Goal: Task Accomplishment & Management: Complete application form

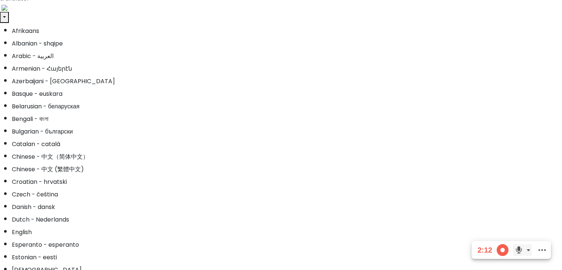
scroll to position [6, 0]
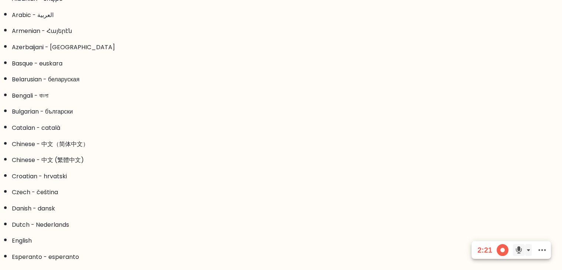
scroll to position [69, 0]
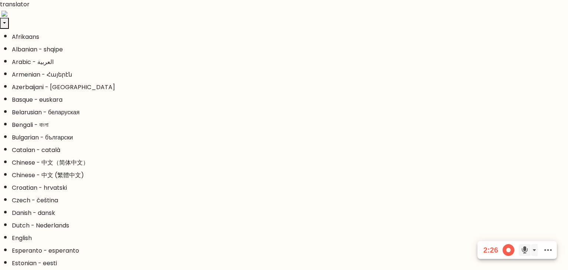
click at [284, 139] on input "e. 5" at bounding box center [284, 137] width 0 height 4
radio input "true"
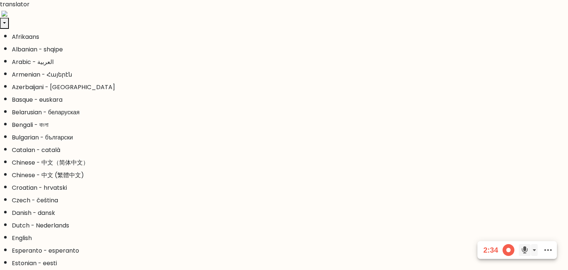
click at [284, 139] on input "b." at bounding box center [284, 137] width 0 height 4
radio input "true"
click at [284, 139] on input "e." at bounding box center [284, 137] width 0 height 4
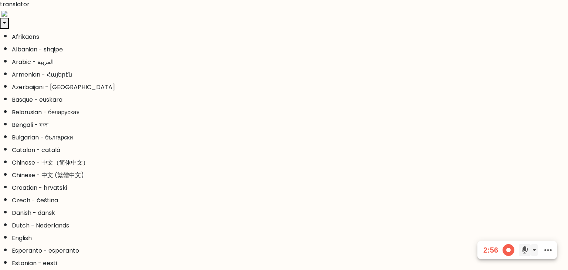
radio input "true"
click at [284, 139] on input "d." at bounding box center [284, 137] width 0 height 4
radio input "true"
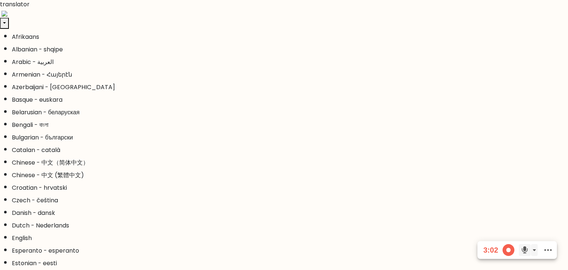
click at [284, 136] on input "c. 42073" at bounding box center [284, 137] width 0 height 4
radio input "true"
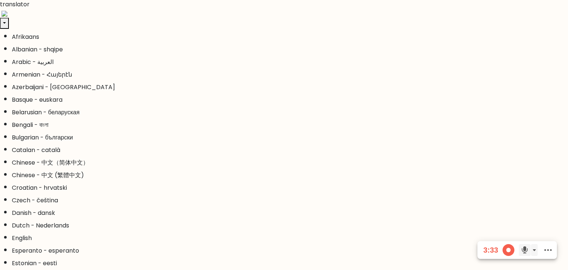
click at [284, 139] on input "c. 9" at bounding box center [284, 137] width 0 height 4
radio input "true"
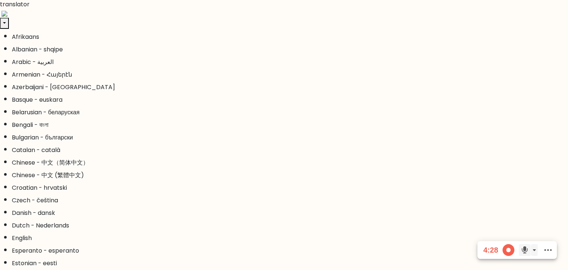
drag, startPoint x: 143, startPoint y: 89, endPoint x: 138, endPoint y: 90, distance: 4.8
drag, startPoint x: 138, startPoint y: 90, endPoint x: 123, endPoint y: 90, distance: 14.8
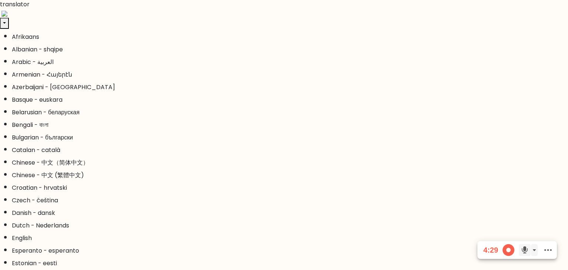
click at [284, 139] on input "c." at bounding box center [284, 137] width 0 height 4
radio input "true"
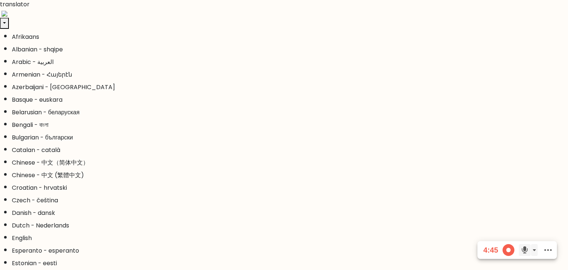
drag, startPoint x: 167, startPoint y: 69, endPoint x: 149, endPoint y: 70, distance: 17.8
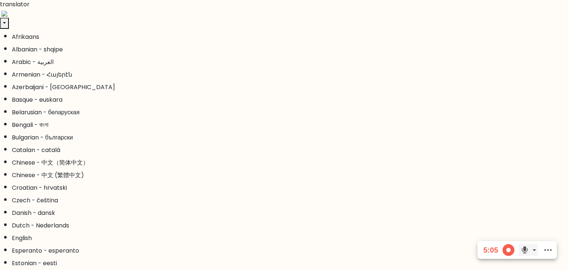
click at [284, 139] on input "f. 79038" at bounding box center [284, 137] width 0 height 4
radio input "true"
click at [284, 139] on input "d. 18" at bounding box center [284, 137] width 0 height 4
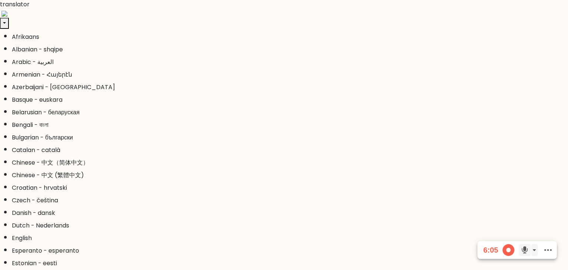
radio input "true"
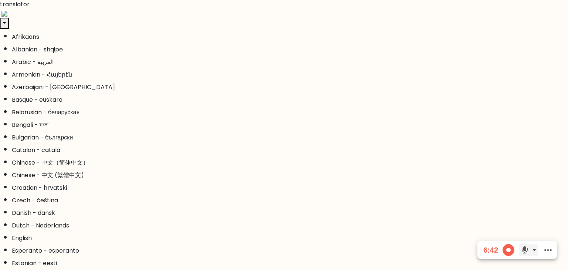
click at [284, 139] on input "d." at bounding box center [284, 137] width 0 height 4
radio input "true"
drag, startPoint x: 198, startPoint y: 82, endPoint x: 182, endPoint y: 82, distance: 15.5
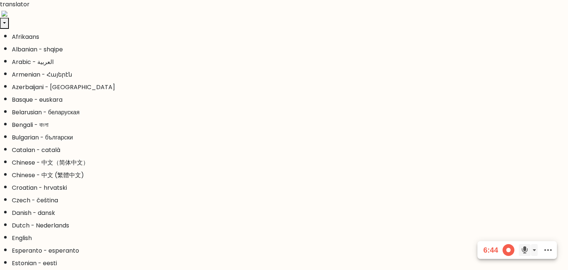
click at [284, 139] on input "b." at bounding box center [284, 137] width 0 height 4
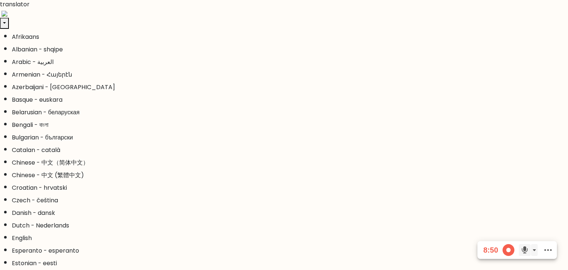
radio input "true"
click at [284, 139] on input "c." at bounding box center [284, 137] width 0 height 4
radio input "true"
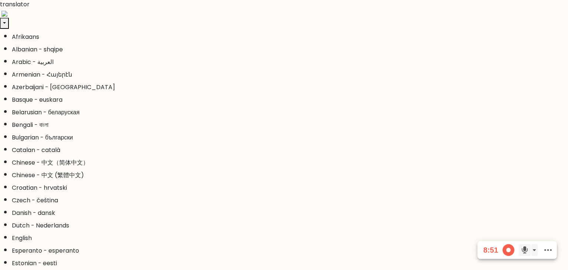
click at [284, 139] on input "d." at bounding box center [284, 137] width 0 height 4
radio input "true"
click at [284, 139] on input "b." at bounding box center [284, 137] width 0 height 4
radio input "true"
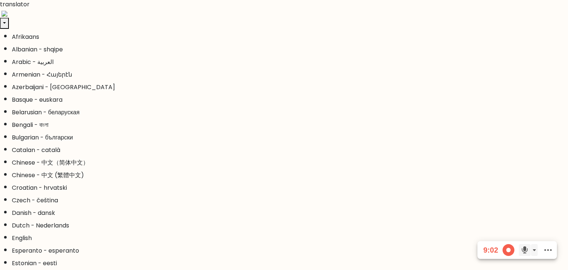
drag, startPoint x: 188, startPoint y: 79, endPoint x: 177, endPoint y: 79, distance: 11.1
drag, startPoint x: 176, startPoint y: 79, endPoint x: 165, endPoint y: 79, distance: 11.1
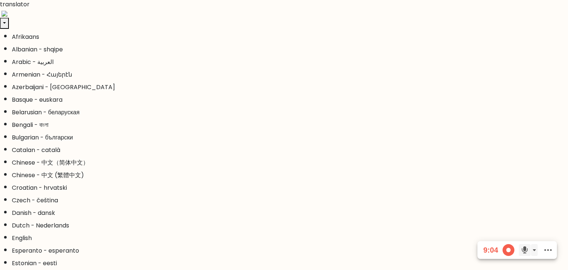
click at [284, 139] on input "b. 26" at bounding box center [284, 137] width 0 height 4
radio input "true"
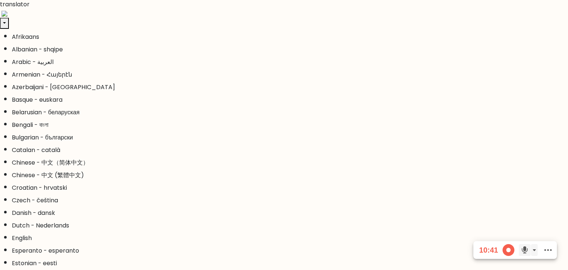
click at [284, 139] on input "b." at bounding box center [284, 137] width 0 height 4
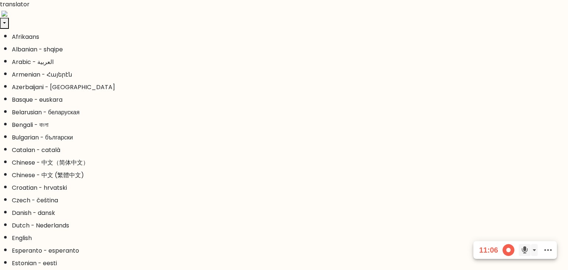
radio input "true"
click at [284, 139] on input "a." at bounding box center [284, 137] width 0 height 4
radio input "true"
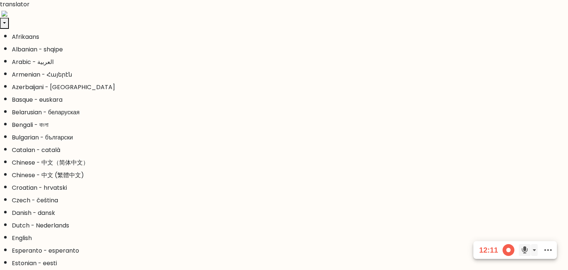
drag, startPoint x: 201, startPoint y: 88, endPoint x: 194, endPoint y: 88, distance: 7.4
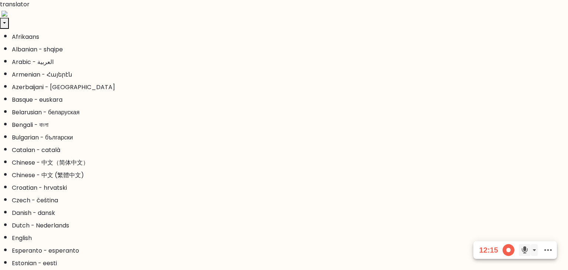
drag, startPoint x: 194, startPoint y: 88, endPoint x: 179, endPoint y: 88, distance: 14.8
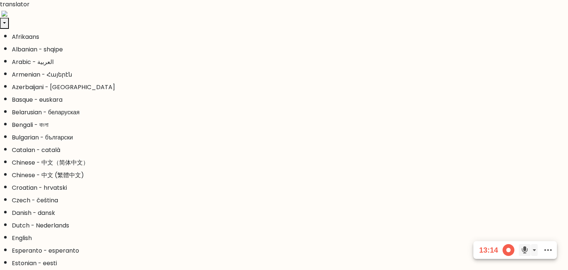
drag, startPoint x: 170, startPoint y: 66, endPoint x: 164, endPoint y: 66, distance: 6.3
drag, startPoint x: 164, startPoint y: 66, endPoint x: 154, endPoint y: 68, distance: 10.5
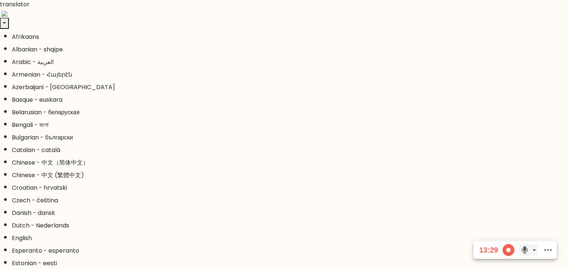
click at [284, 139] on input "d." at bounding box center [284, 137] width 0 height 4
radio input "true"
drag, startPoint x: 210, startPoint y: 82, endPoint x: 203, endPoint y: 82, distance: 6.7
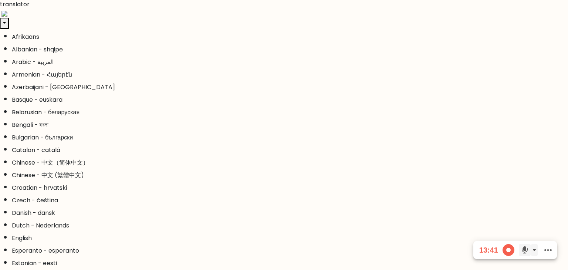
drag, startPoint x: 203, startPoint y: 82, endPoint x: 184, endPoint y: 82, distance: 18.5
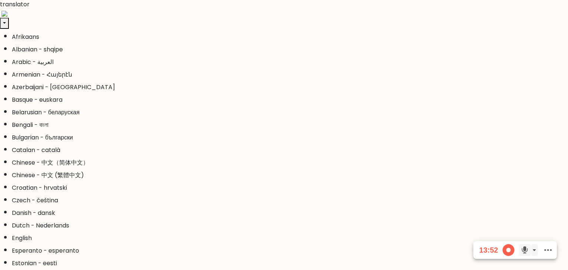
click at [284, 139] on input "e. 3065" at bounding box center [284, 137] width 0 height 4
radio input "true"
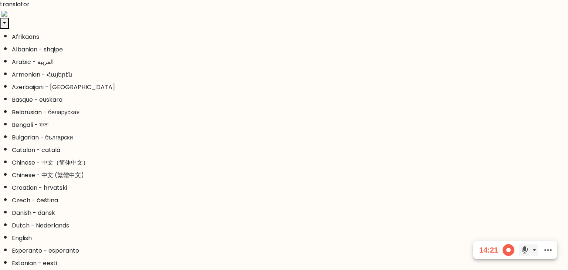
click at [284, 139] on input "b. 8" at bounding box center [284, 137] width 0 height 4
radio input "true"
click at [284, 139] on input "a. 9" at bounding box center [284, 137] width 0 height 4
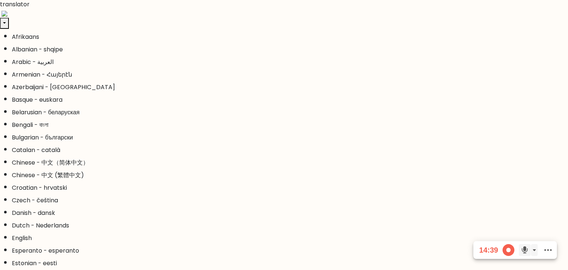
radio input "true"
click at [284, 139] on input "b. 8" at bounding box center [284, 137] width 0 height 4
radio input "true"
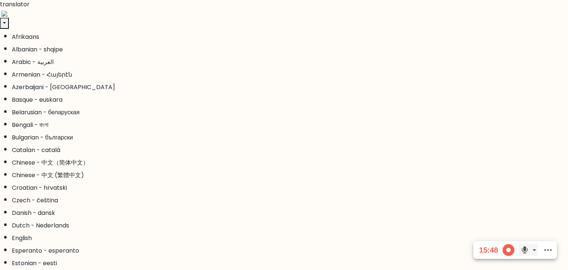
click at [284, 139] on input "e. 2-3-5" at bounding box center [284, 137] width 0 height 4
radio input "true"
drag, startPoint x: 210, startPoint y: 93, endPoint x: 192, endPoint y: 93, distance: 17.7
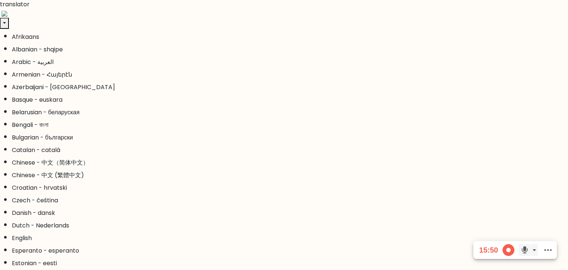
click at [284, 139] on input "d." at bounding box center [284, 137] width 0 height 4
radio input "true"
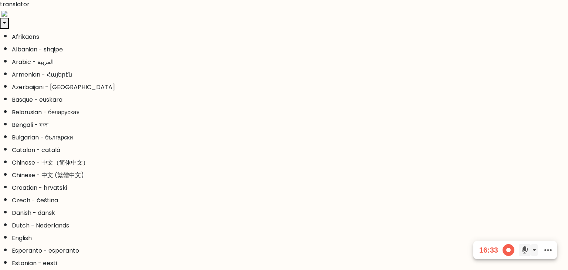
click at [284, 139] on input "a. 8" at bounding box center [284, 137] width 0 height 4
radio input "true"
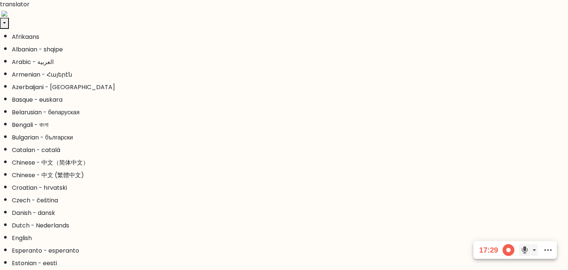
click at [284, 139] on input "f." at bounding box center [284, 137] width 0 height 4
radio input "true"
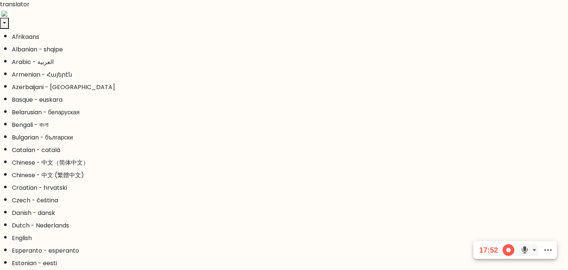
click at [284, 139] on input "a." at bounding box center [284, 137] width 0 height 4
radio input "true"
click at [284, 139] on input "e. 4" at bounding box center [284, 137] width 0 height 4
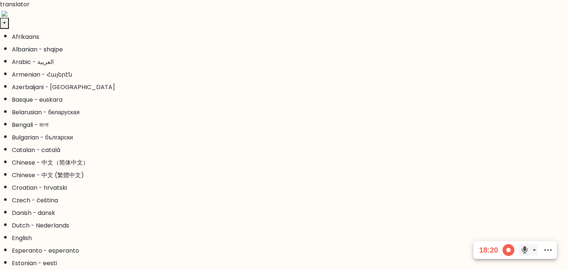
radio input "true"
drag, startPoint x: 202, startPoint y: 67, endPoint x: 197, endPoint y: 67, distance: 4.8
drag, startPoint x: 197, startPoint y: 67, endPoint x: 186, endPoint y: 68, distance: 11.2
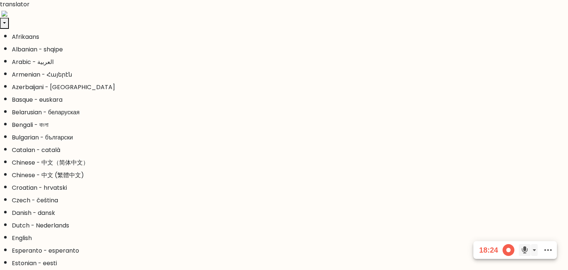
click at [284, 139] on input "e." at bounding box center [284, 137] width 0 height 4
radio input "true"
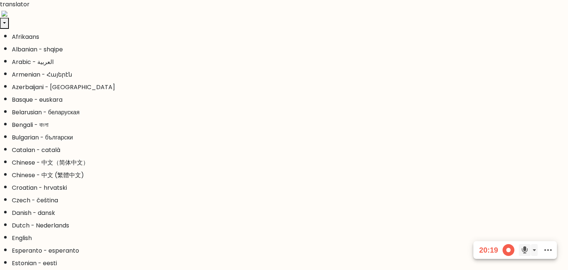
click at [284, 139] on input "d." at bounding box center [284, 137] width 0 height 4
radio input "true"
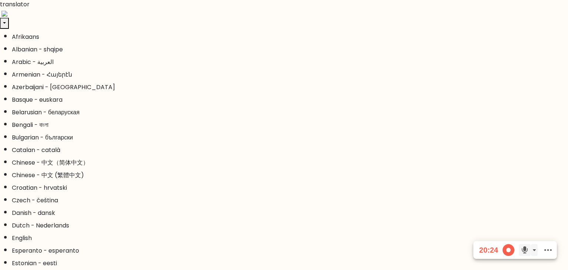
drag, startPoint x: 197, startPoint y: 87, endPoint x: 186, endPoint y: 86, distance: 11.1
click at [284, 139] on input "b. 169" at bounding box center [284, 137] width 0 height 4
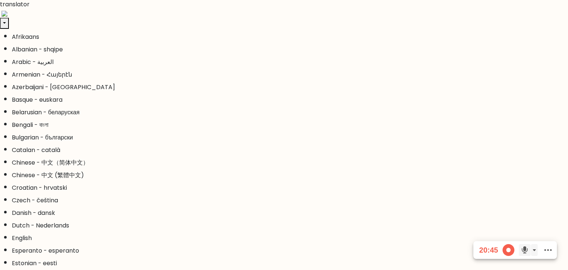
radio input "true"
click at [284, 139] on input "b." at bounding box center [284, 137] width 0 height 4
radio input "true"
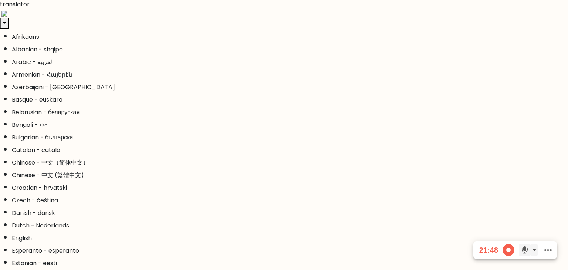
click at [284, 139] on input "a." at bounding box center [284, 137] width 0 height 4
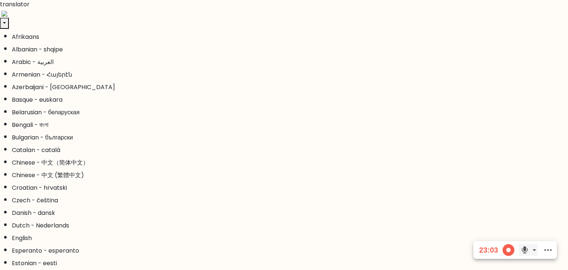
radio input "true"
click at [284, 139] on input "b. 8" at bounding box center [284, 137] width 0 height 4
radio input "true"
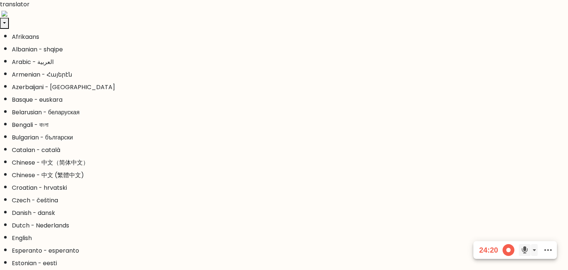
click at [284, 139] on input "e." at bounding box center [284, 137] width 0 height 4
radio input "true"
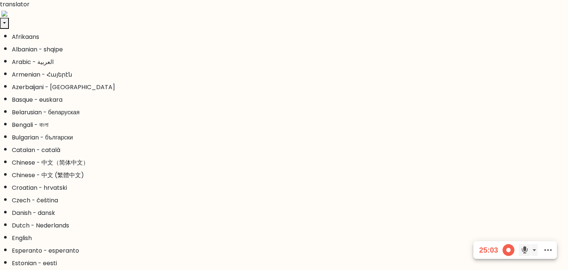
click at [284, 139] on input "a." at bounding box center [284, 137] width 0 height 4
radio input "true"
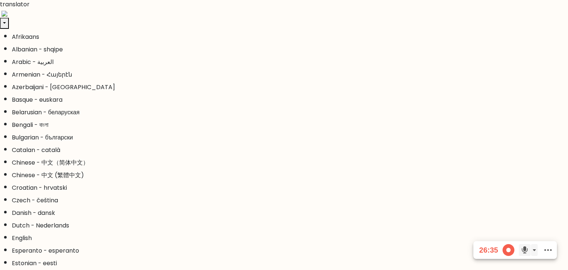
click at [284, 139] on input "c. 10.5" at bounding box center [284, 137] width 0 height 4
radio input "true"
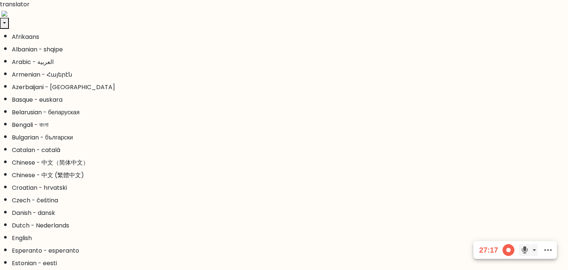
click at [284, 139] on input "d. 1-2-4" at bounding box center [284, 137] width 0 height 4
radio input "true"
click at [284, 139] on input "c." at bounding box center [284, 137] width 0 height 4
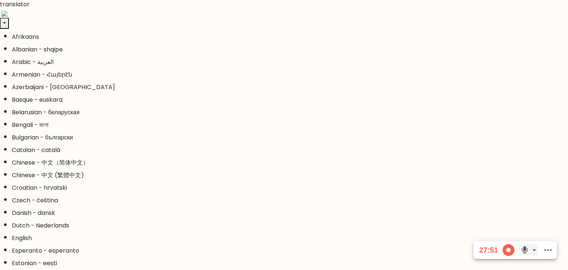
radio input "true"
drag, startPoint x: 215, startPoint y: 81, endPoint x: 209, endPoint y: 81, distance: 6.0
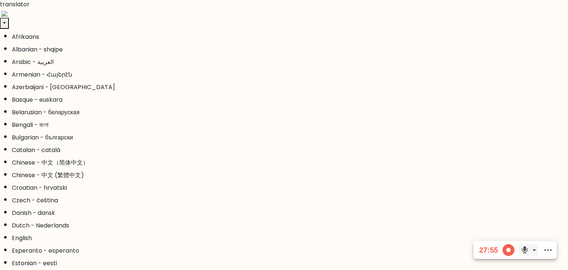
drag, startPoint x: 209, startPoint y: 81, endPoint x: 196, endPoint y: 82, distance: 13.3
drag, startPoint x: 196, startPoint y: 79, endPoint x: 184, endPoint y: 79, distance: 12.2
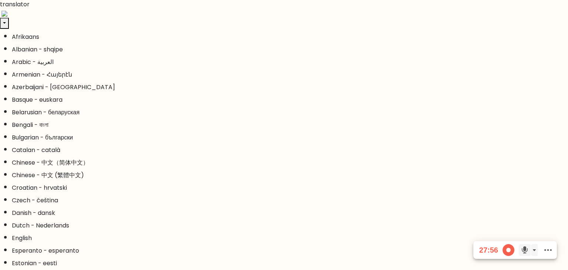
click at [284, 139] on input "f. -50" at bounding box center [284, 137] width 0 height 4
radio input "true"
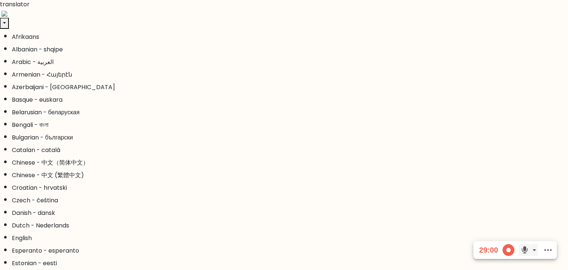
click at [284, 139] on input "d." at bounding box center [284, 137] width 0 height 4
radio input "true"
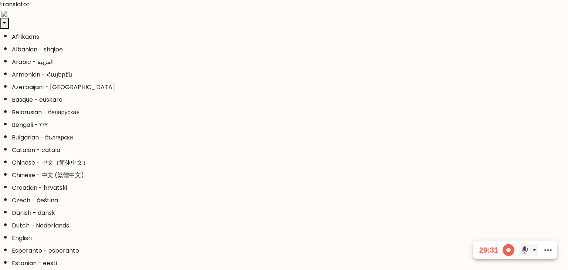
click at [284, 139] on input "b." at bounding box center [284, 137] width 0 height 4
radio input "true"
click at [284, 139] on input "a." at bounding box center [284, 137] width 0 height 4
radio input "true"
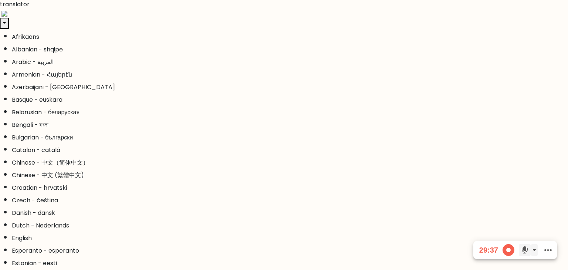
click at [284, 139] on input "b." at bounding box center [284, 137] width 0 height 4
radio input "true"
click at [284, 139] on input "d." at bounding box center [284, 137] width 0 height 4
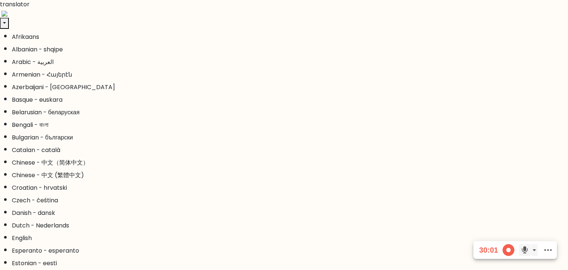
radio input "true"
click at [284, 139] on input "b. -2569" at bounding box center [284, 137] width 0 height 4
radio input "true"
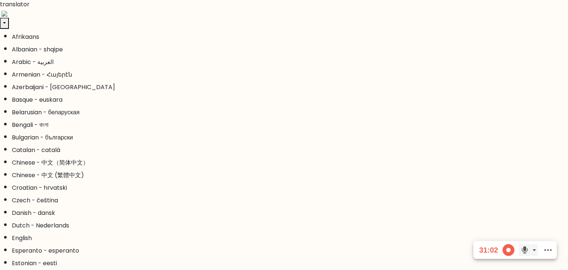
drag, startPoint x: 182, startPoint y: 48, endPoint x: 172, endPoint y: 48, distance: 10.0
drag, startPoint x: 172, startPoint y: 48, endPoint x: 155, endPoint y: 51, distance: 16.5
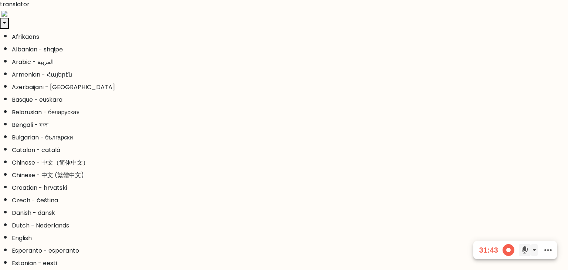
click at [284, 139] on input "b. 2-4-5" at bounding box center [284, 137] width 0 height 4
radio input "true"
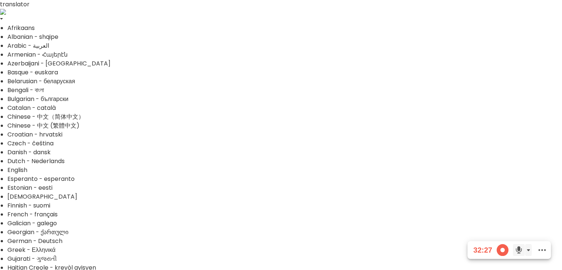
type input "[URL][DOMAIN_NAME]"
